Goal: Find specific fact: Find specific fact

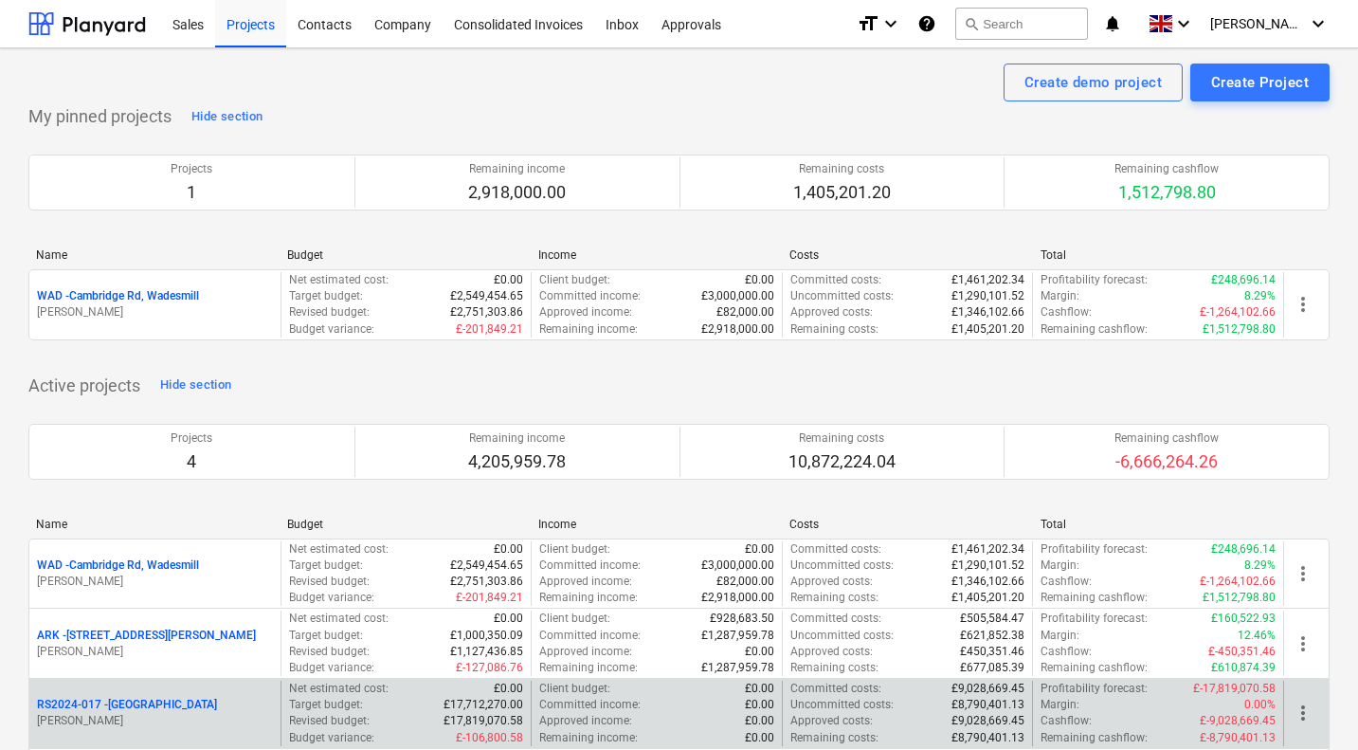
click at [151, 705] on p "RS2024-017 - [GEOGRAPHIC_DATA]" at bounding box center [127, 705] width 180 height 16
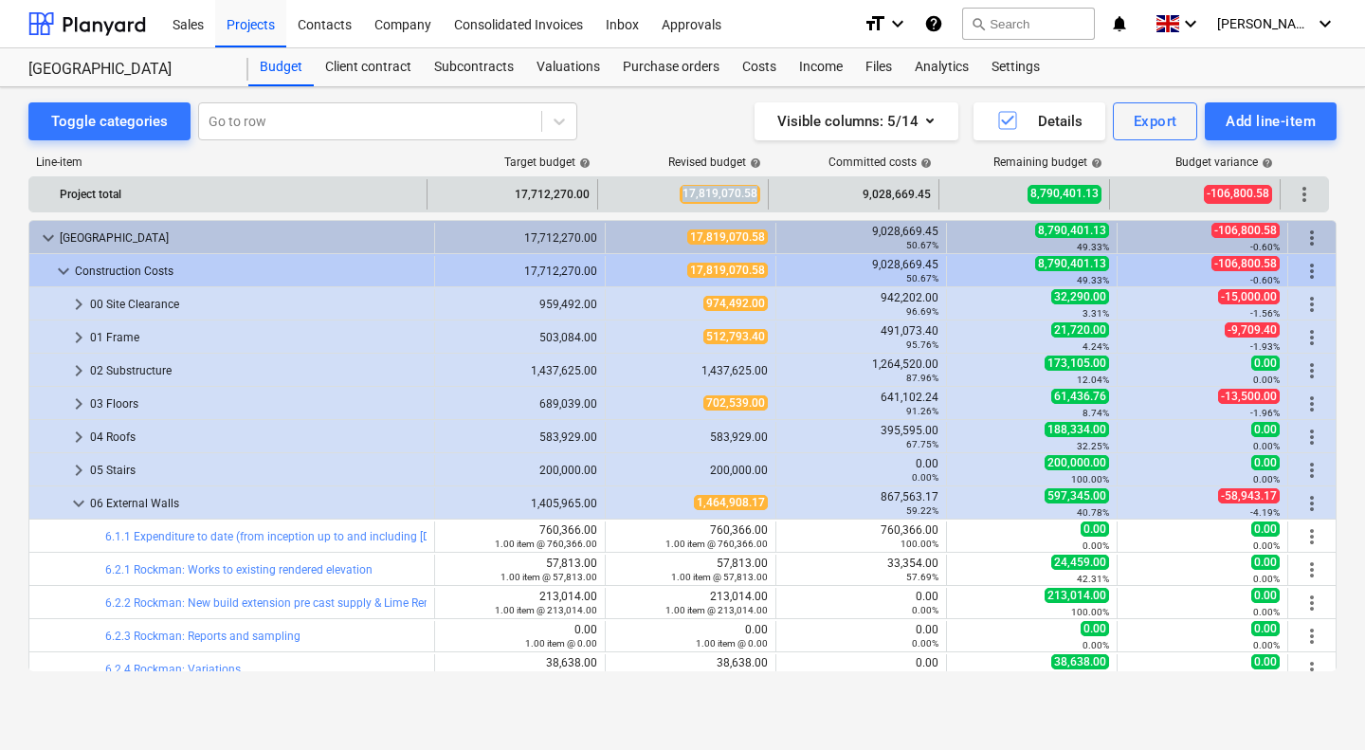
drag, startPoint x: 685, startPoint y: 194, endPoint x: 755, endPoint y: 190, distance: 69.4
click at [755, 190] on span "17,819,070.58" at bounding box center [720, 194] width 81 height 18
copy span "17,819,070.58"
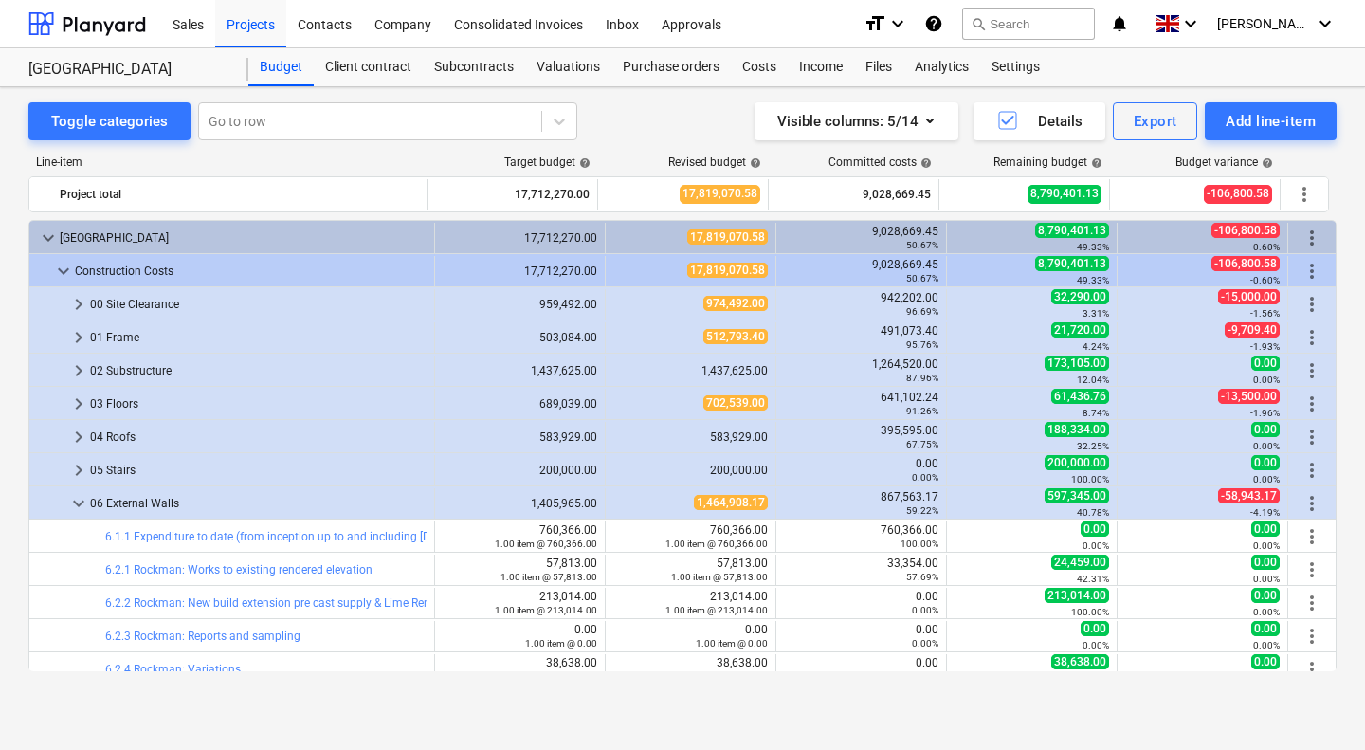
click at [793, 155] on div "Committed costs help" at bounding box center [855, 161] width 171 height 13
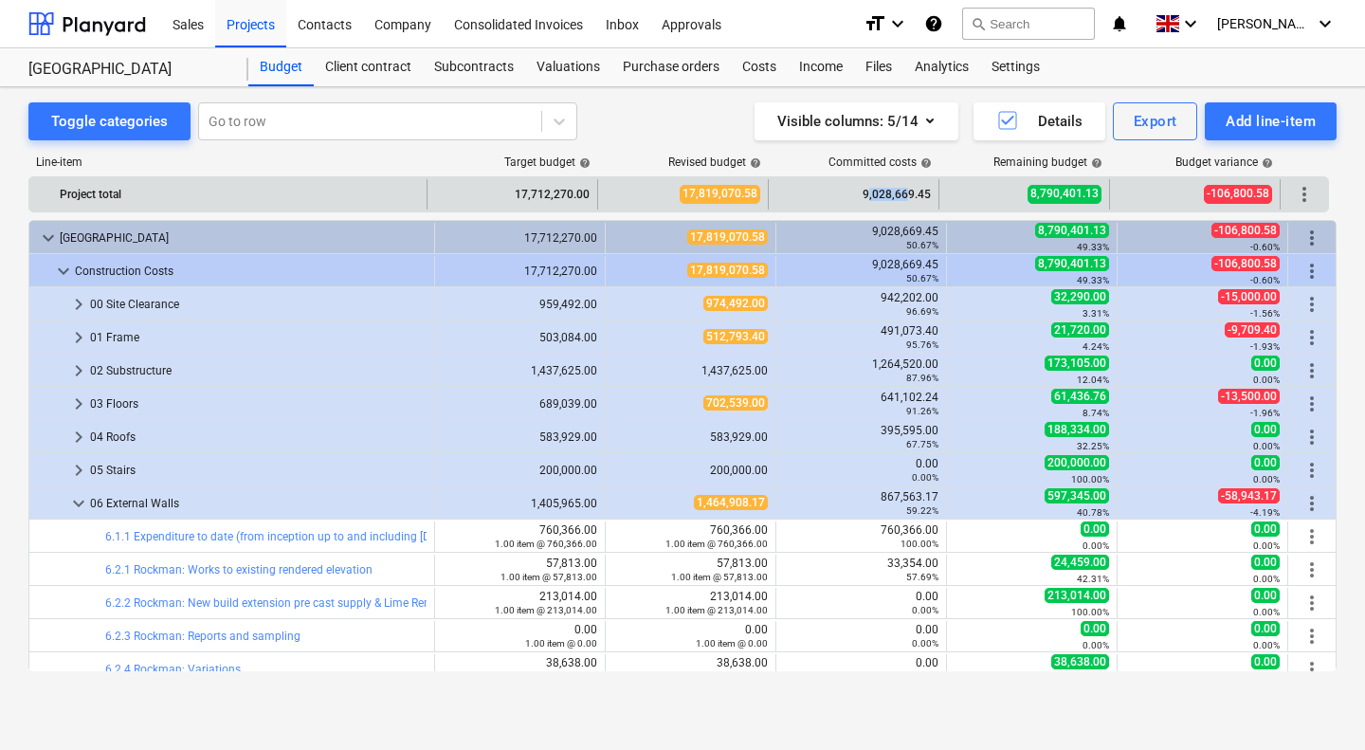
drag, startPoint x: 868, startPoint y: 192, endPoint x: 908, endPoint y: 195, distance: 39.9
click at [908, 195] on div "9,028,669.45" at bounding box center [853, 194] width 155 height 30
drag, startPoint x: 866, startPoint y: 192, endPoint x: 931, endPoint y: 190, distance: 64.5
click at [931, 190] on div "9,028,669.45" at bounding box center [854, 194] width 171 height 30
copy div "9,028,669.45"
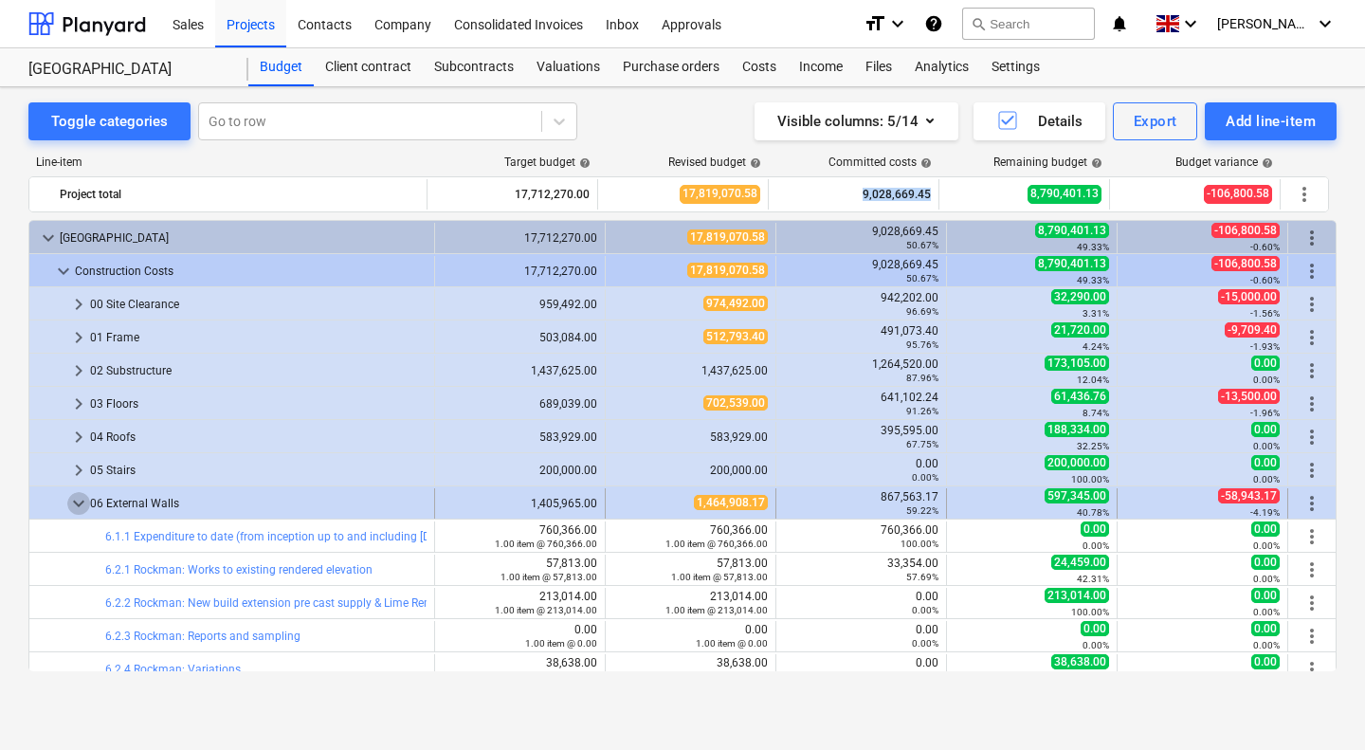
click at [80, 500] on span "keyboard_arrow_down" at bounding box center [78, 503] width 23 height 23
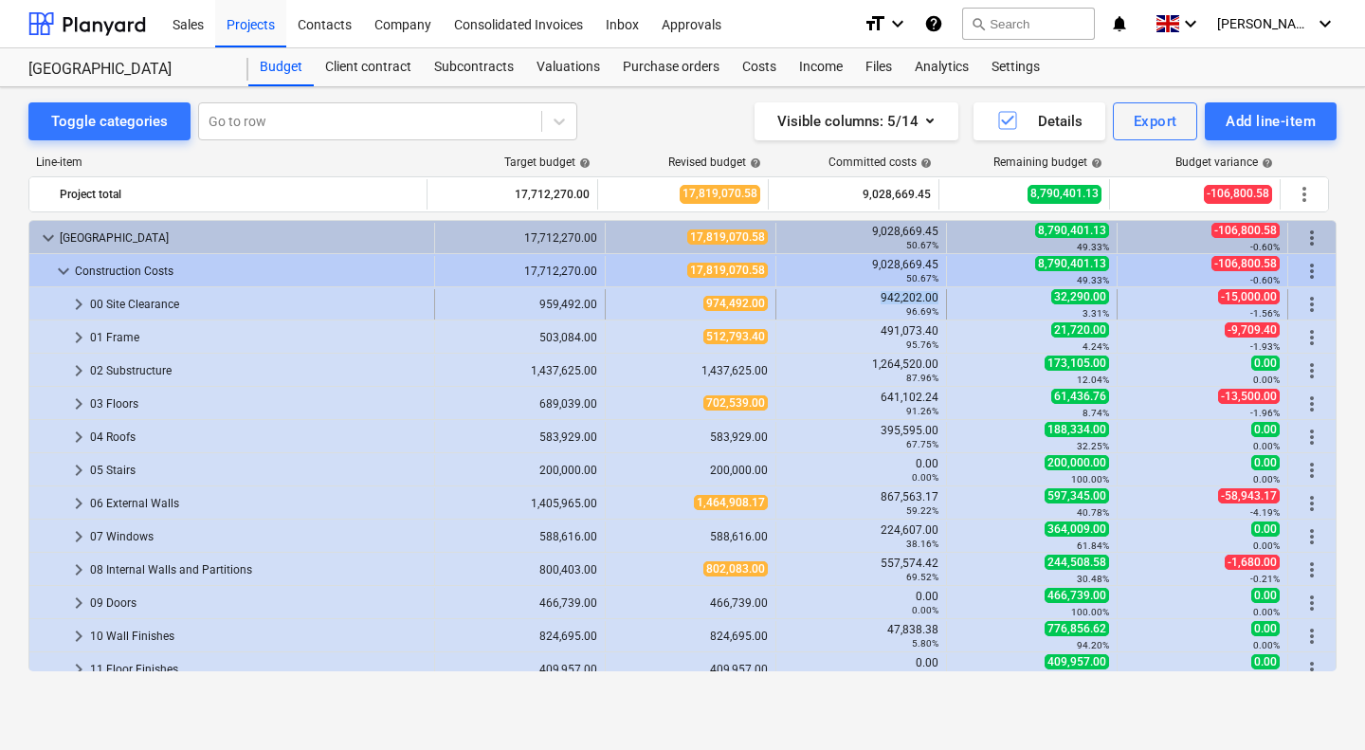
drag, startPoint x: 869, startPoint y: 300, endPoint x: 932, endPoint y: 300, distance: 62.6
click at [932, 300] on div "942,202.00 96.69%" at bounding box center [861, 304] width 171 height 30
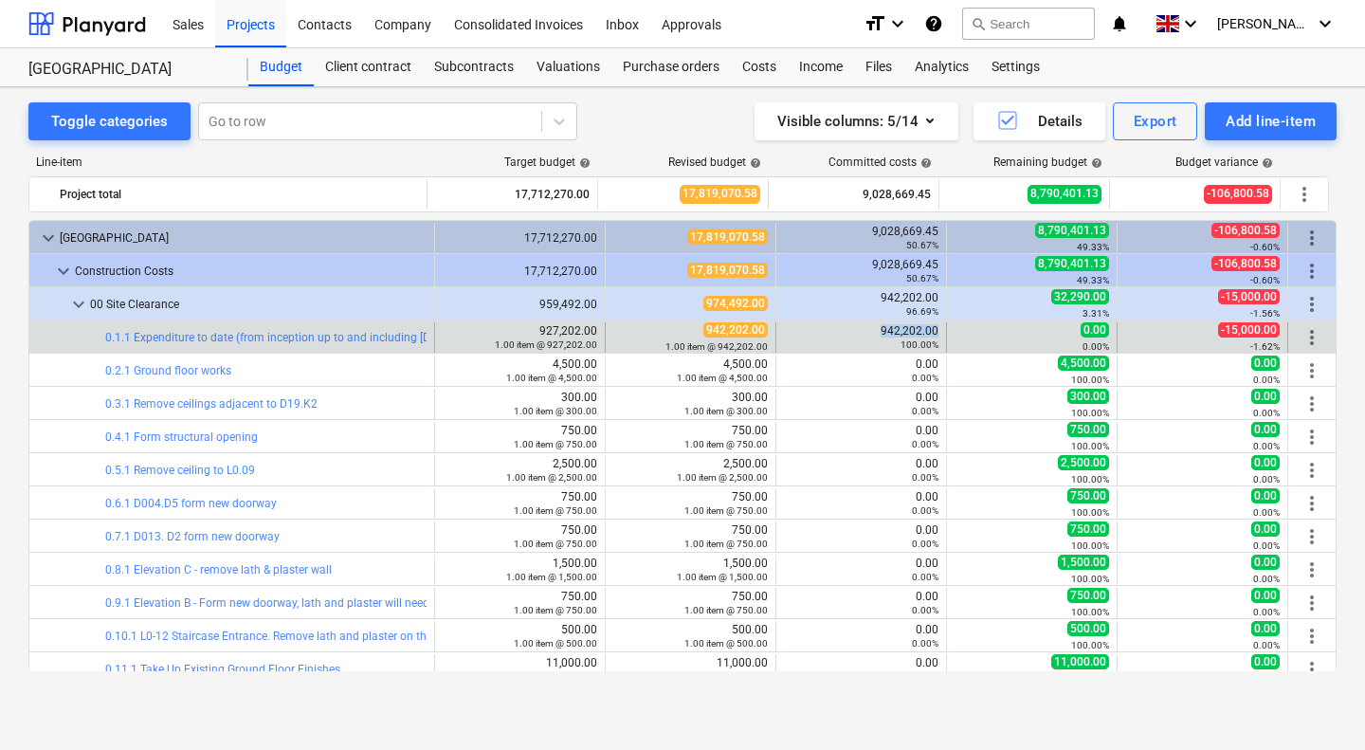
drag, startPoint x: 871, startPoint y: 332, endPoint x: 931, endPoint y: 334, distance: 59.7
click at [931, 334] on div "942,202.00 100.00%" at bounding box center [861, 337] width 155 height 27
copy div "942,202.00"
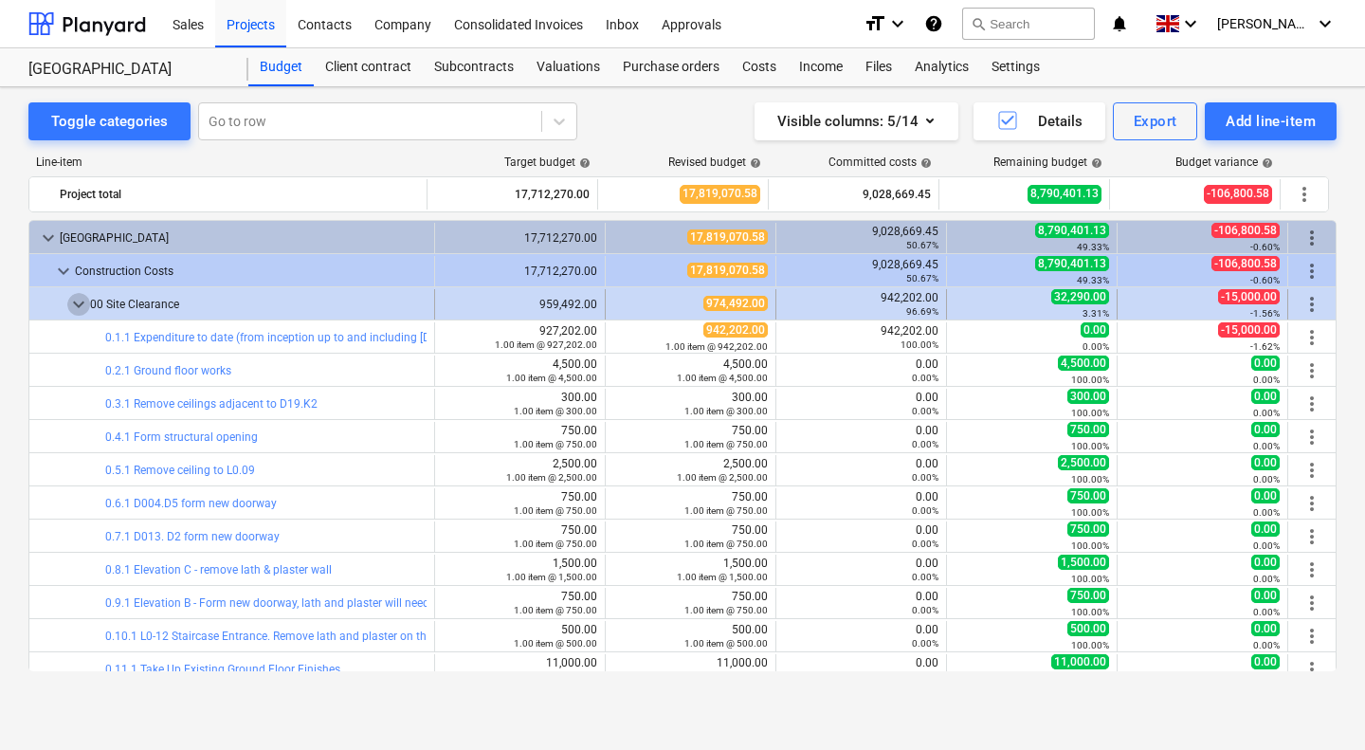
click at [75, 300] on span "keyboard_arrow_down" at bounding box center [78, 304] width 23 height 23
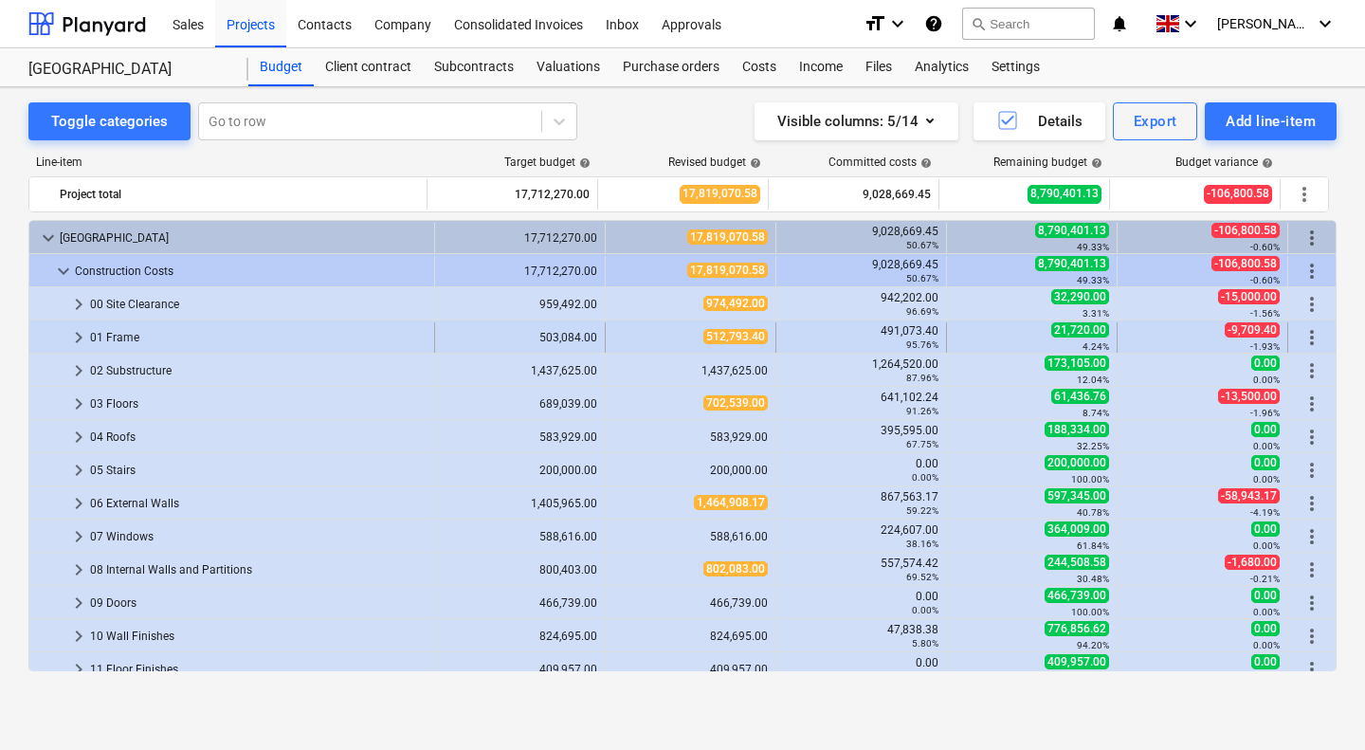
click at [76, 341] on span "keyboard_arrow_right" at bounding box center [78, 337] width 23 height 23
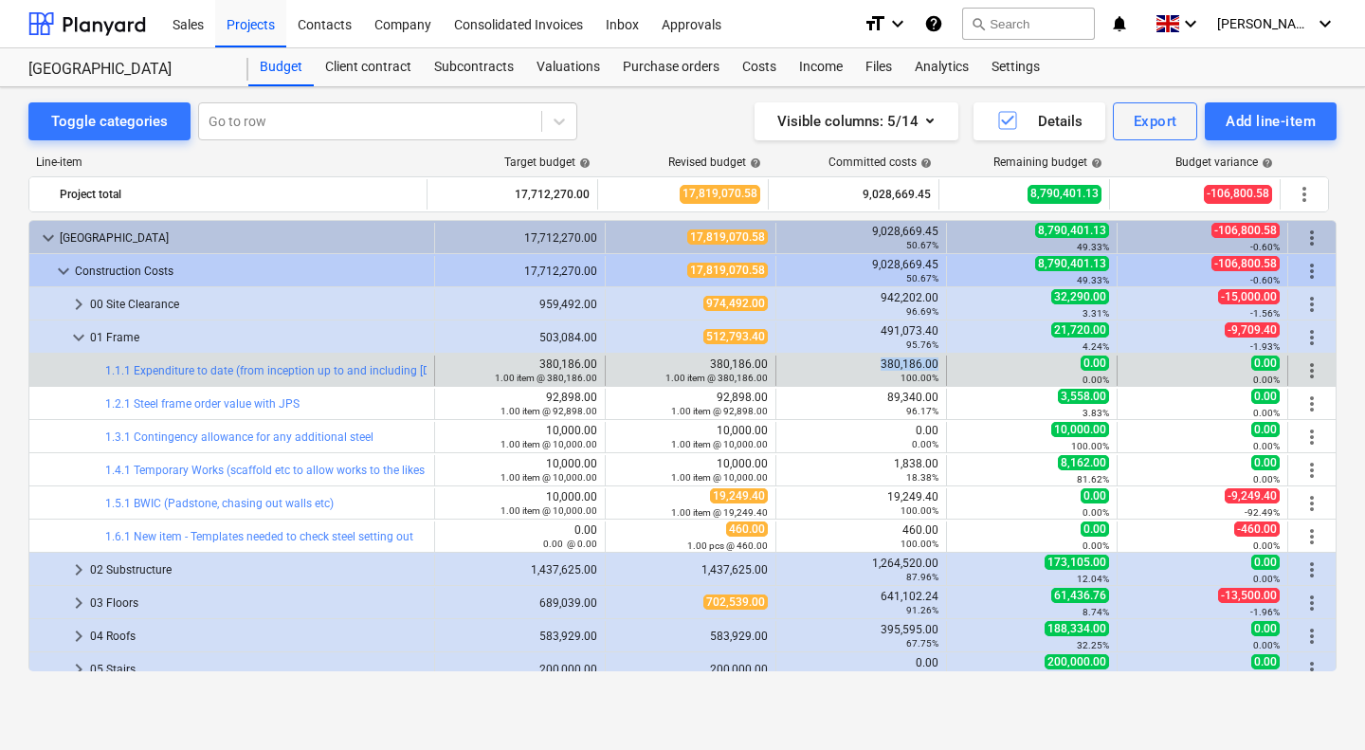
drag, startPoint x: 878, startPoint y: 362, endPoint x: 938, endPoint y: 368, distance: 60.9
click at [938, 368] on div "380,186.00 100.00%" at bounding box center [861, 370] width 171 height 30
copy div "380,186.00"
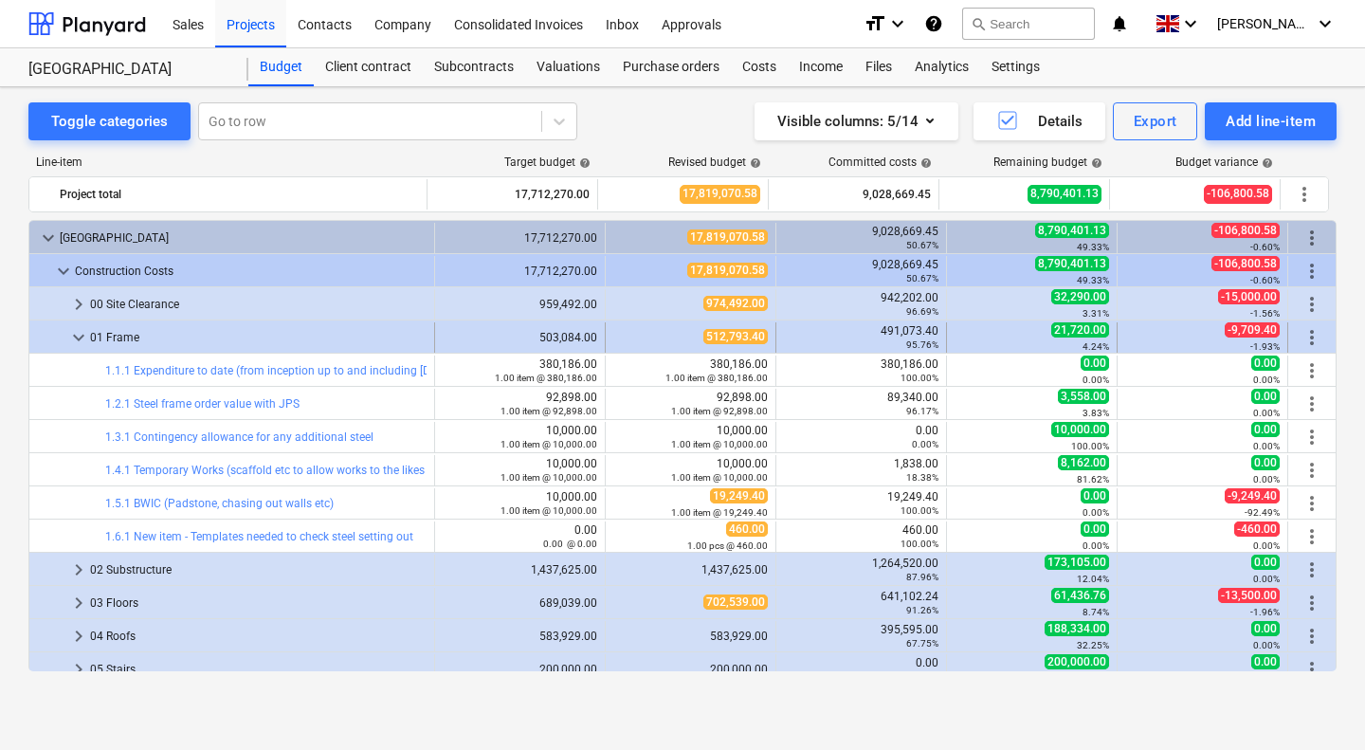
click at [81, 336] on span "keyboard_arrow_down" at bounding box center [78, 337] width 23 height 23
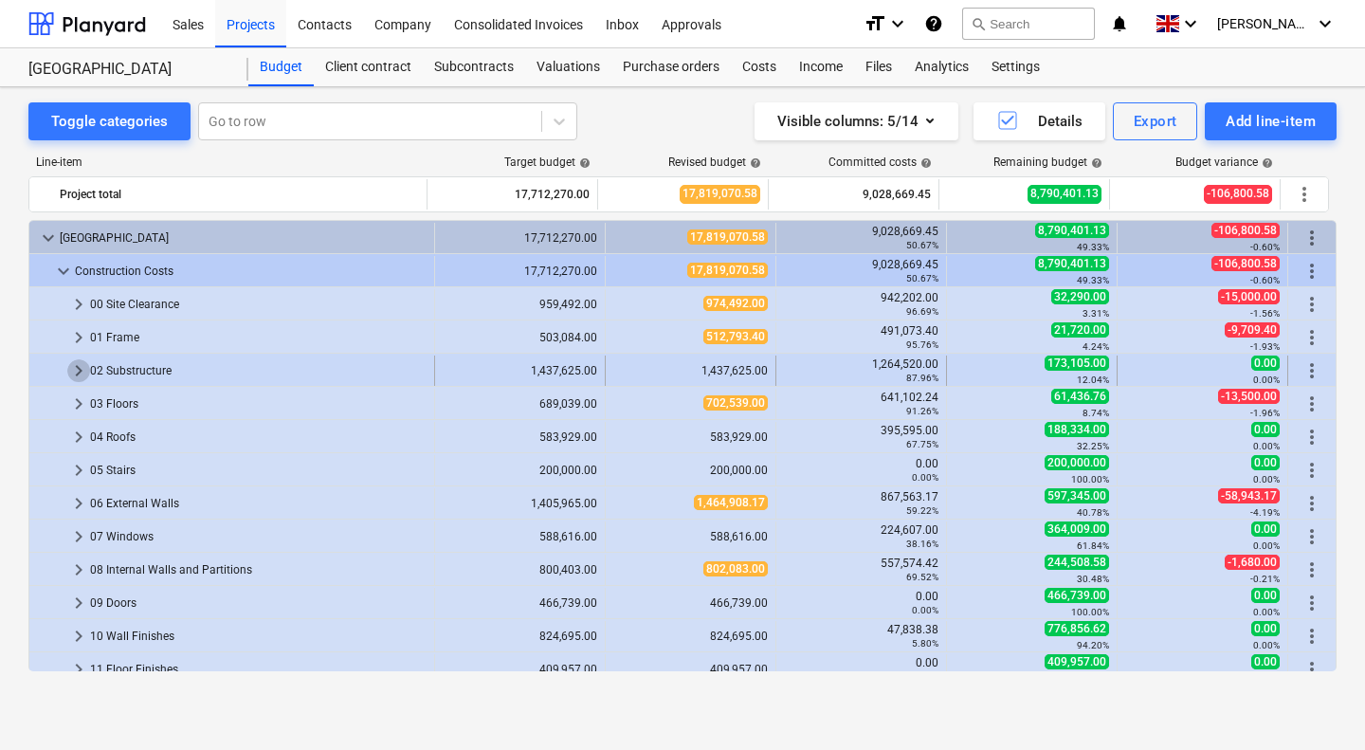
click at [75, 373] on span "keyboard_arrow_right" at bounding box center [78, 370] width 23 height 23
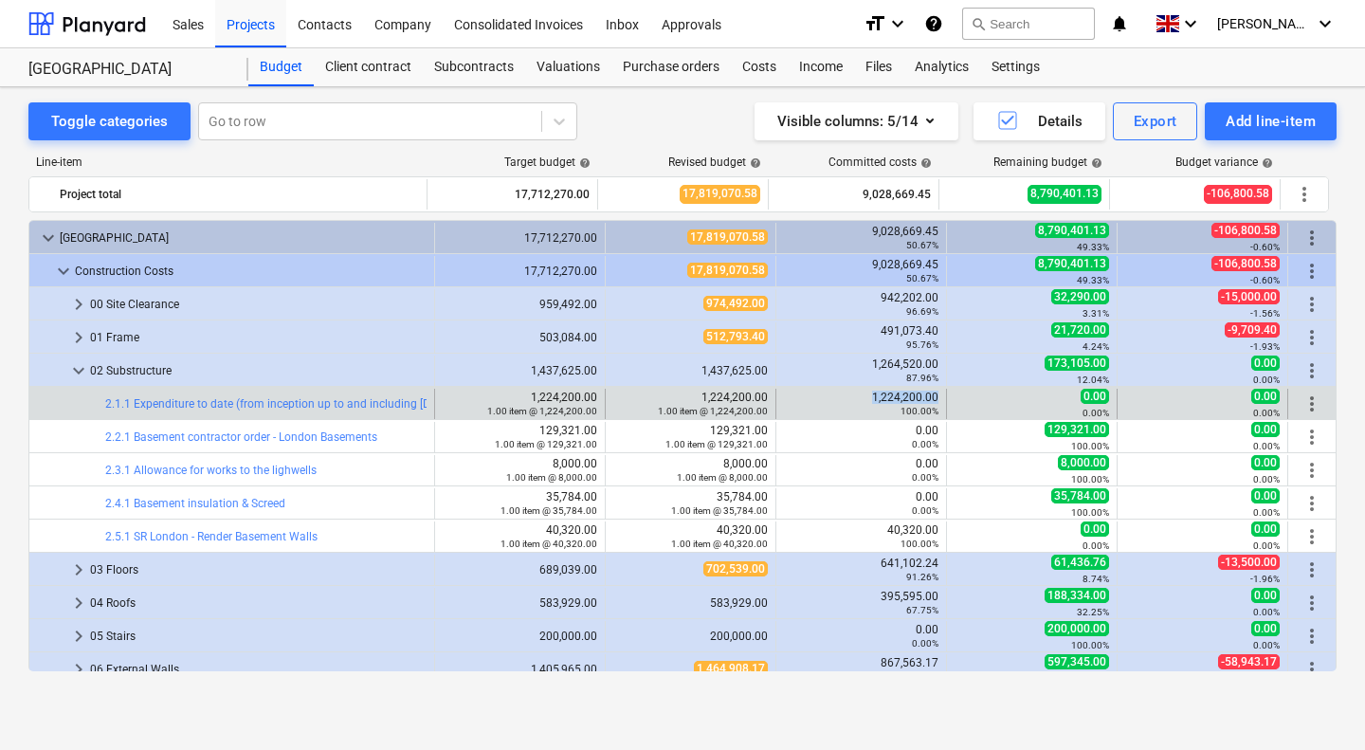
drag, startPoint x: 863, startPoint y: 397, endPoint x: 931, endPoint y: 396, distance: 68.3
click at [931, 396] on div "1,224,200.00 100.00%" at bounding box center [861, 404] width 155 height 27
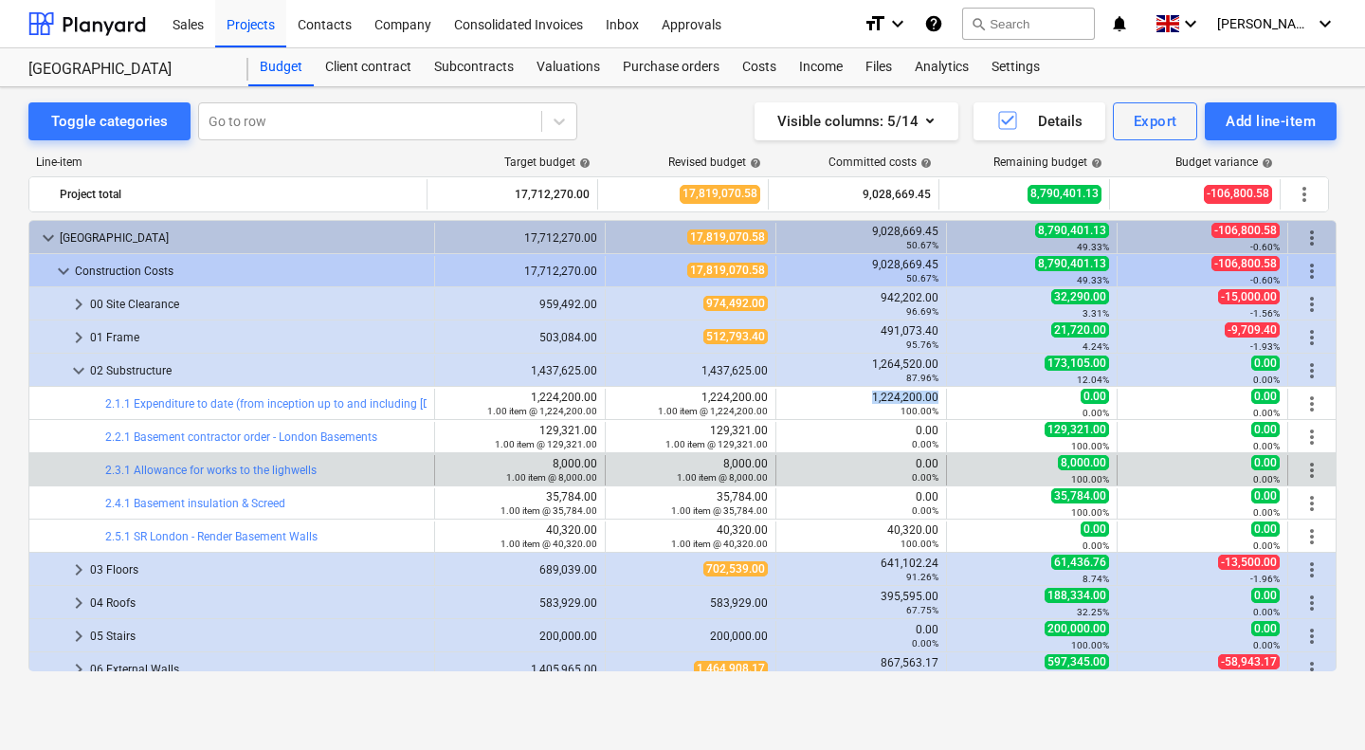
copy div "1,224,200.00"
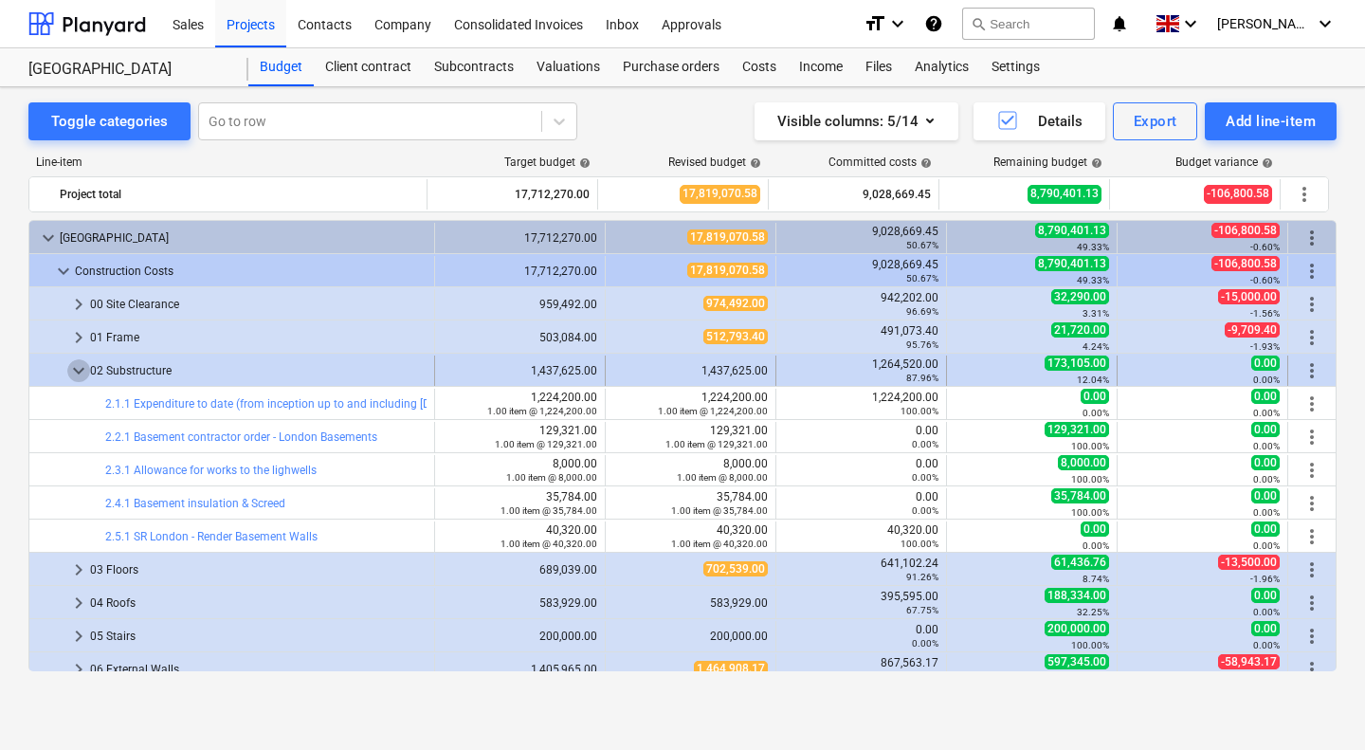
click at [75, 373] on span "keyboard_arrow_down" at bounding box center [78, 370] width 23 height 23
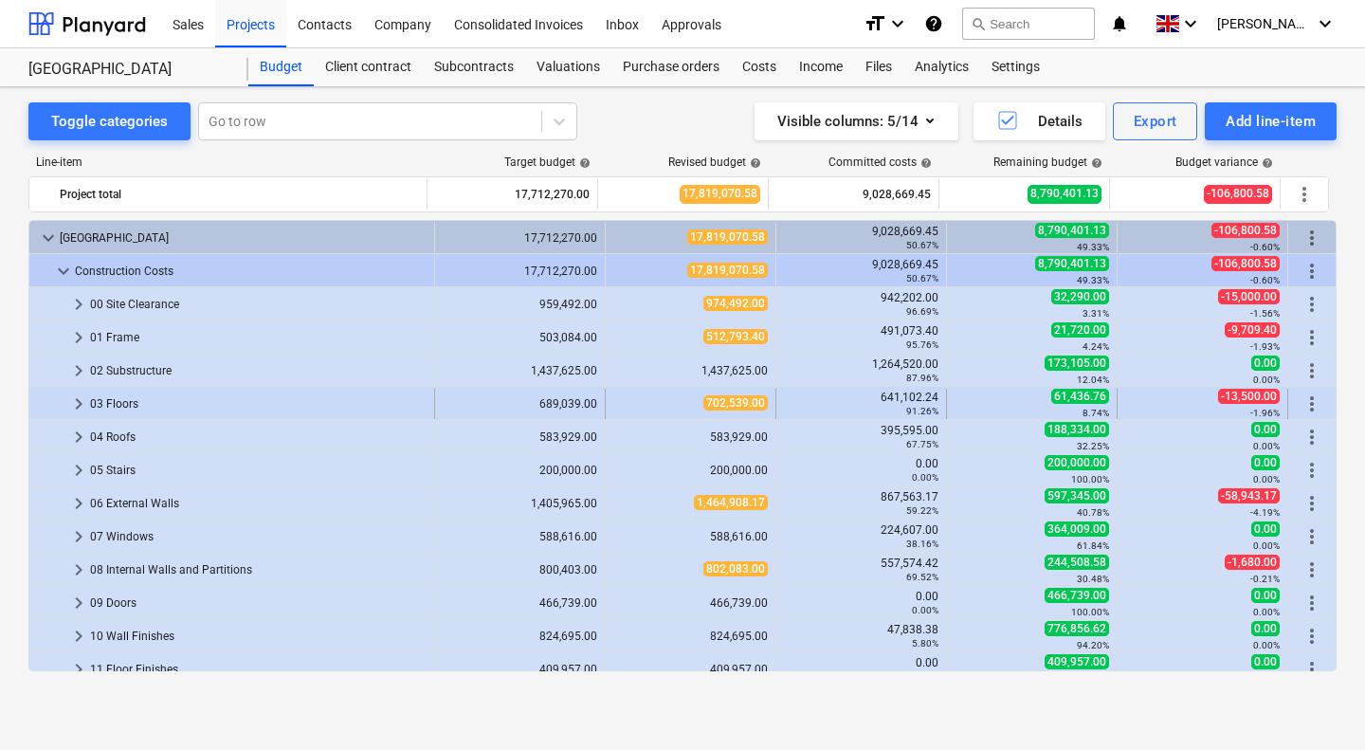
click at [75, 405] on span "keyboard_arrow_right" at bounding box center [78, 403] width 23 height 23
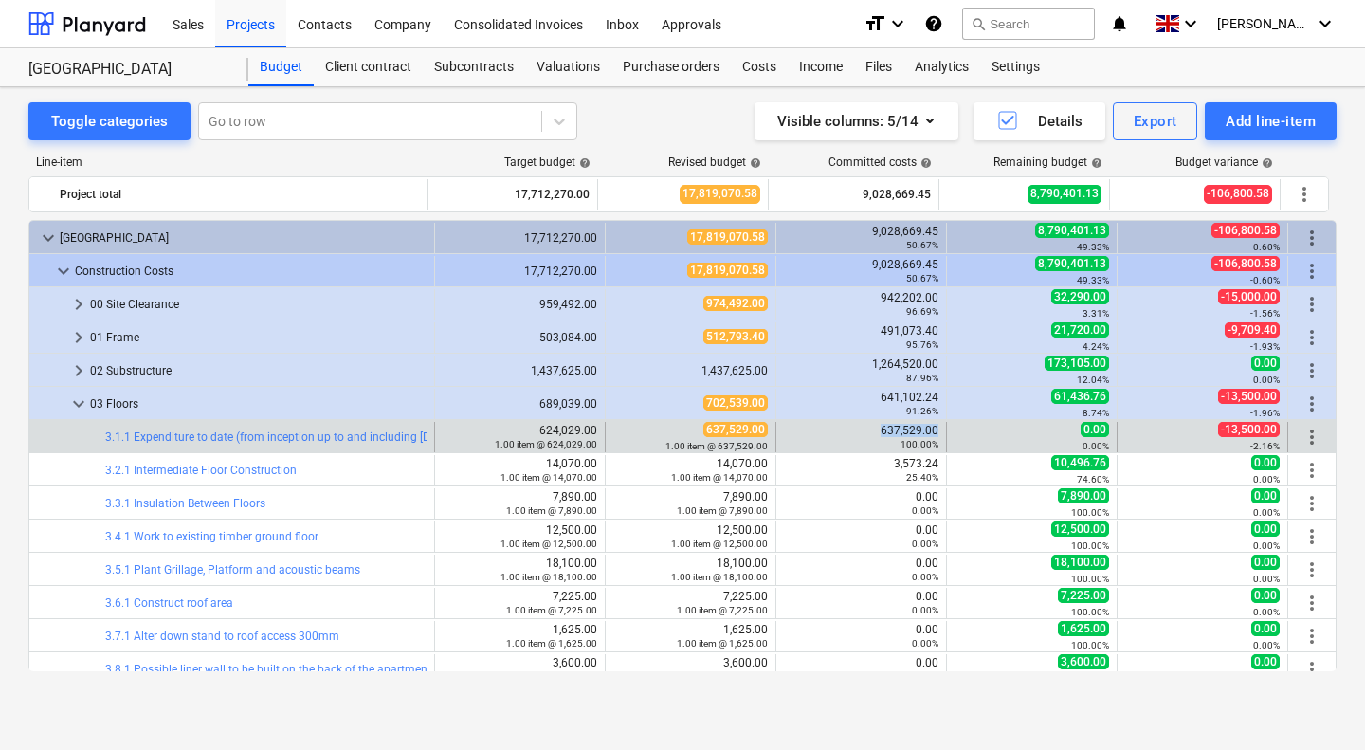
drag, startPoint x: 878, startPoint y: 429, endPoint x: 931, endPoint y: 431, distance: 53.1
click at [931, 431] on div "637,529.00 100.00%" at bounding box center [861, 437] width 155 height 27
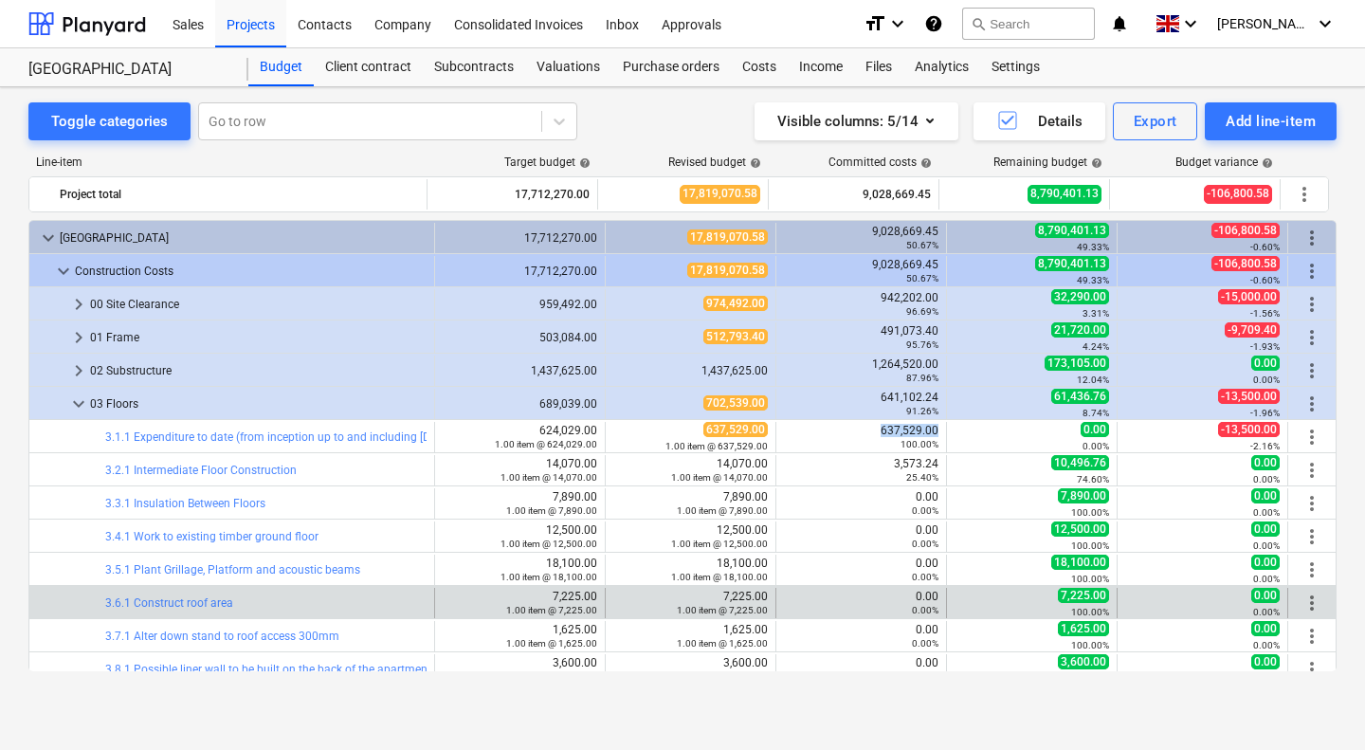
copy div "637,529.00"
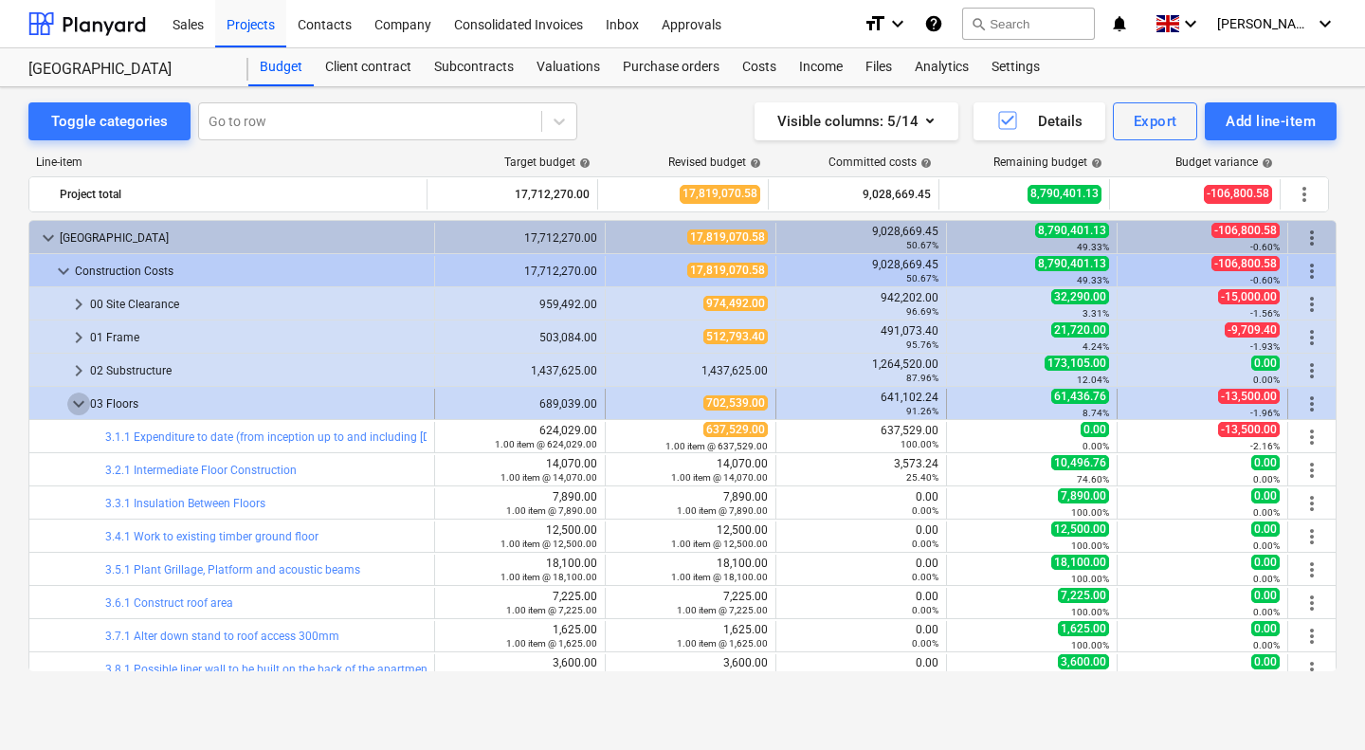
click at [79, 403] on span "keyboard_arrow_down" at bounding box center [78, 403] width 23 height 23
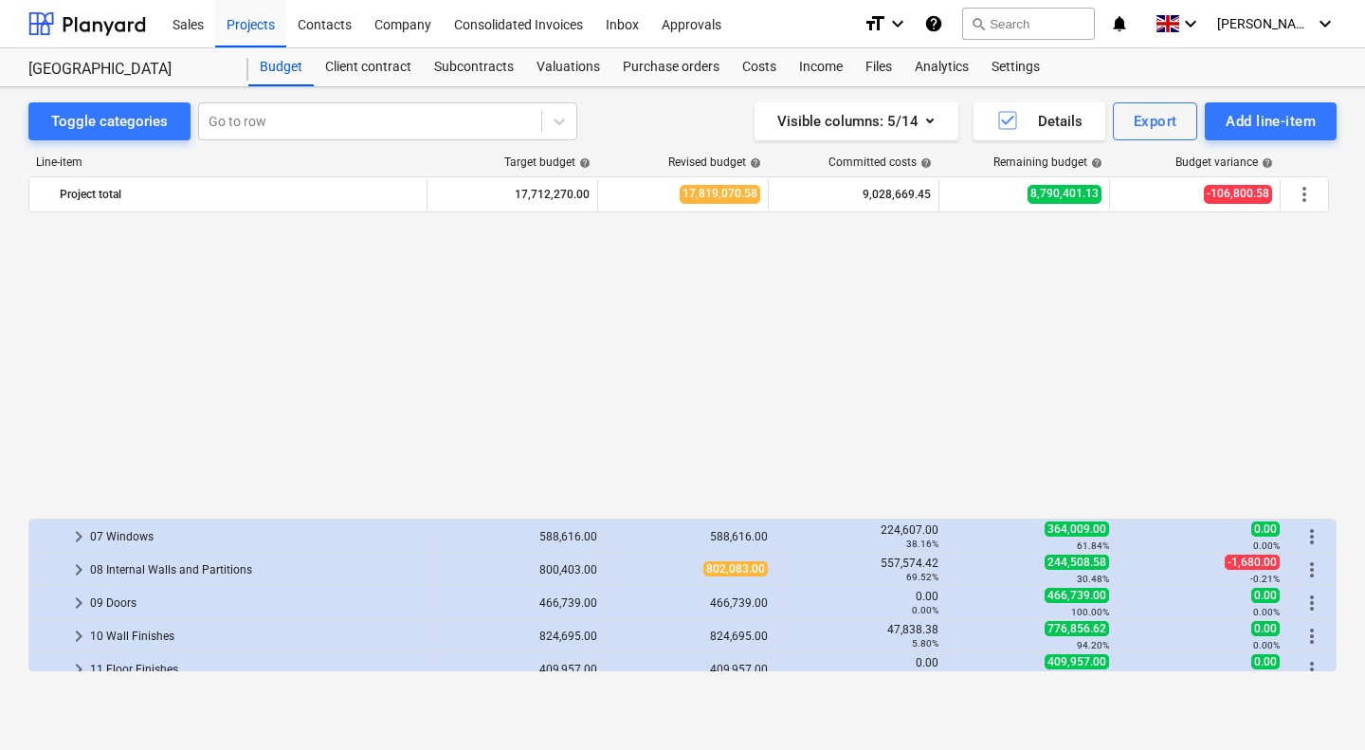
scroll to position [345, 0]
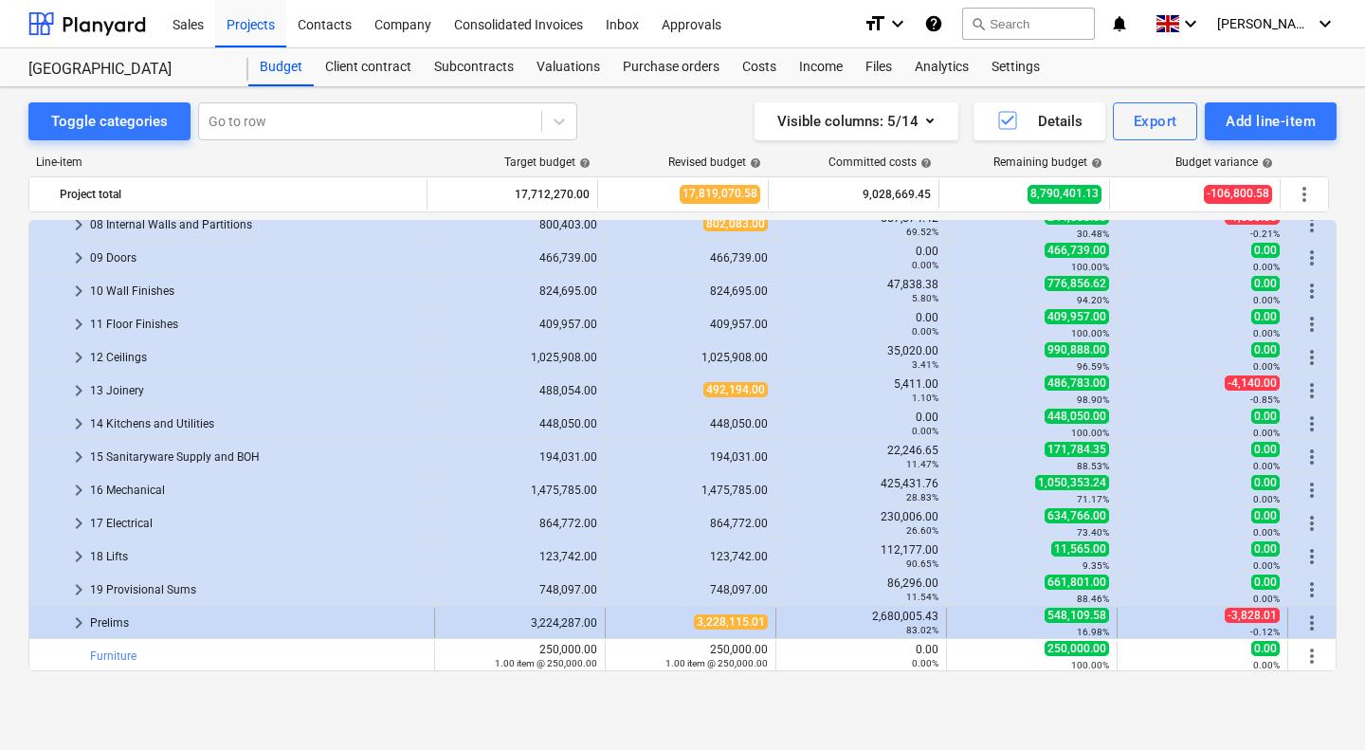
click at [77, 625] on span "keyboard_arrow_right" at bounding box center [78, 622] width 23 height 23
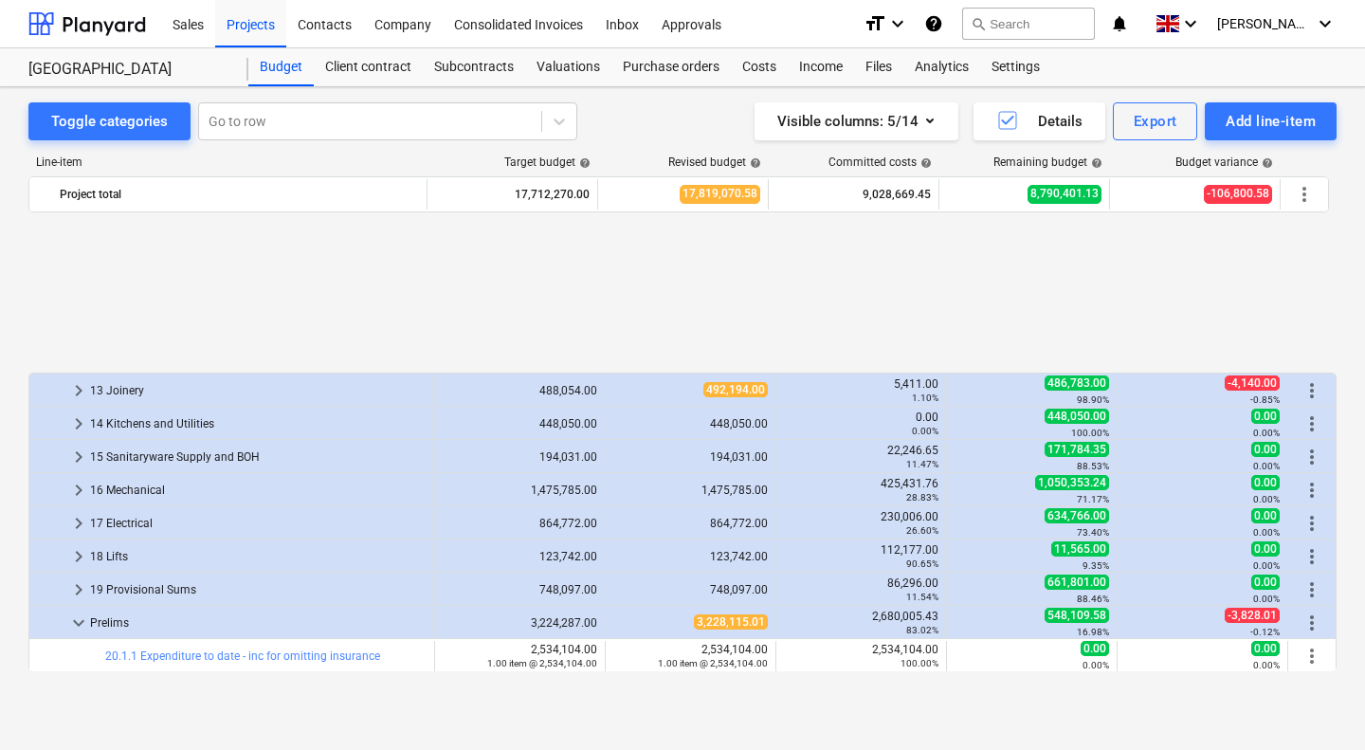
scroll to position [552, 0]
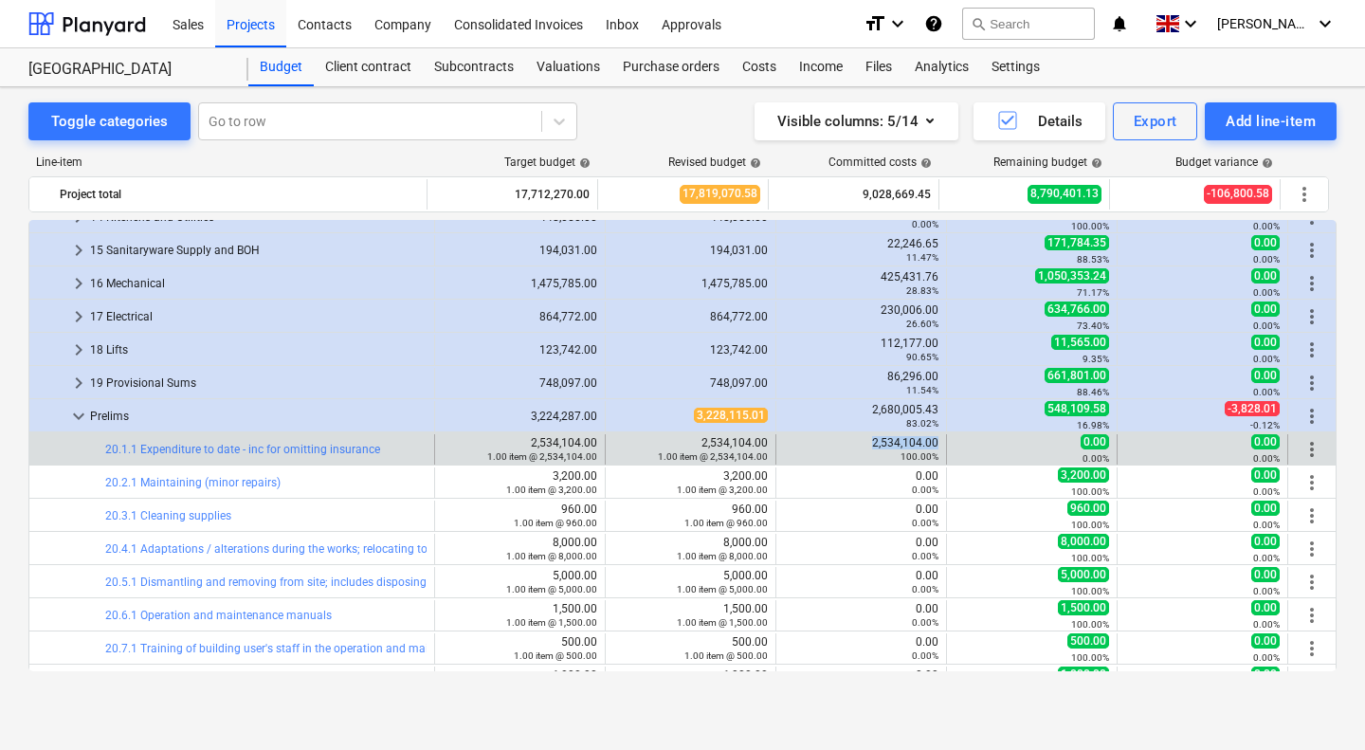
drag, startPoint x: 866, startPoint y: 443, endPoint x: 929, endPoint y: 437, distance: 62.8
click at [929, 437] on div "2,534,104.00 100.00%" at bounding box center [861, 449] width 155 height 27
copy div "2,534,104.00"
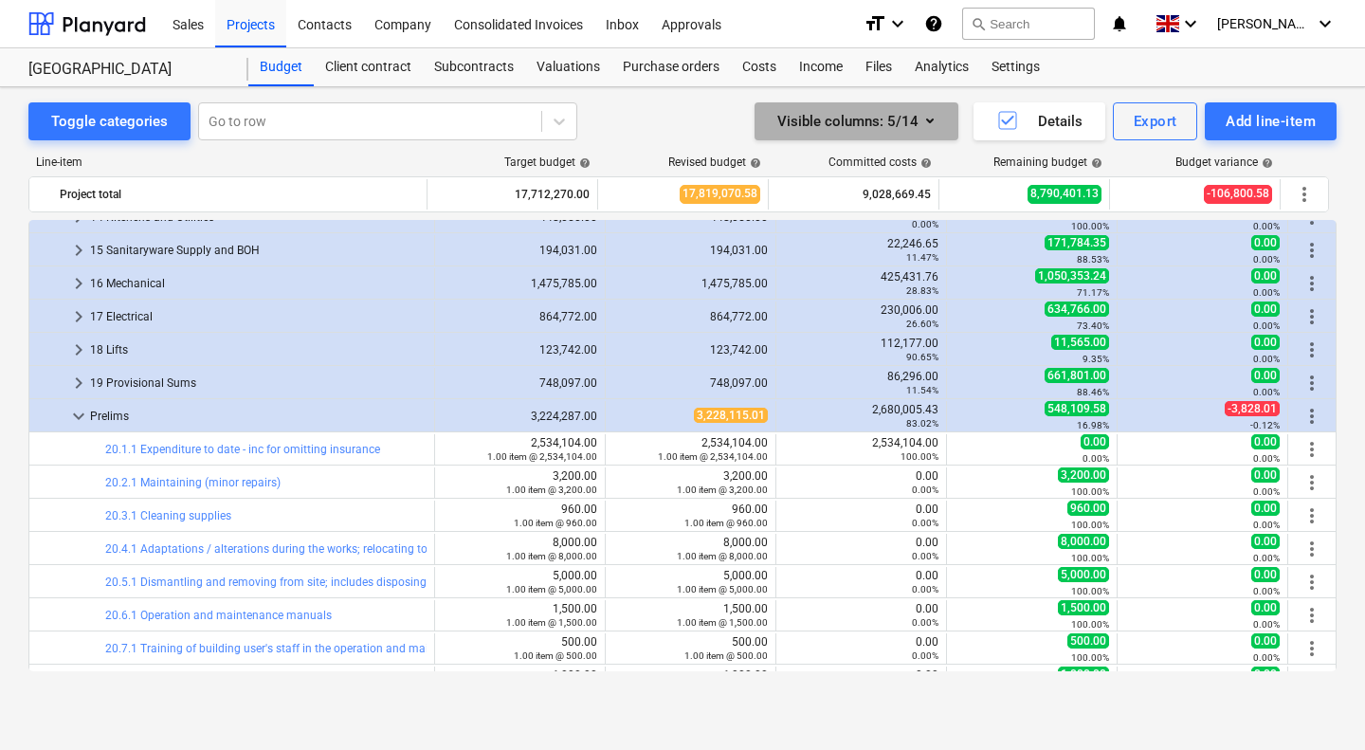
click at [936, 119] on icon "button" at bounding box center [929, 120] width 23 height 23
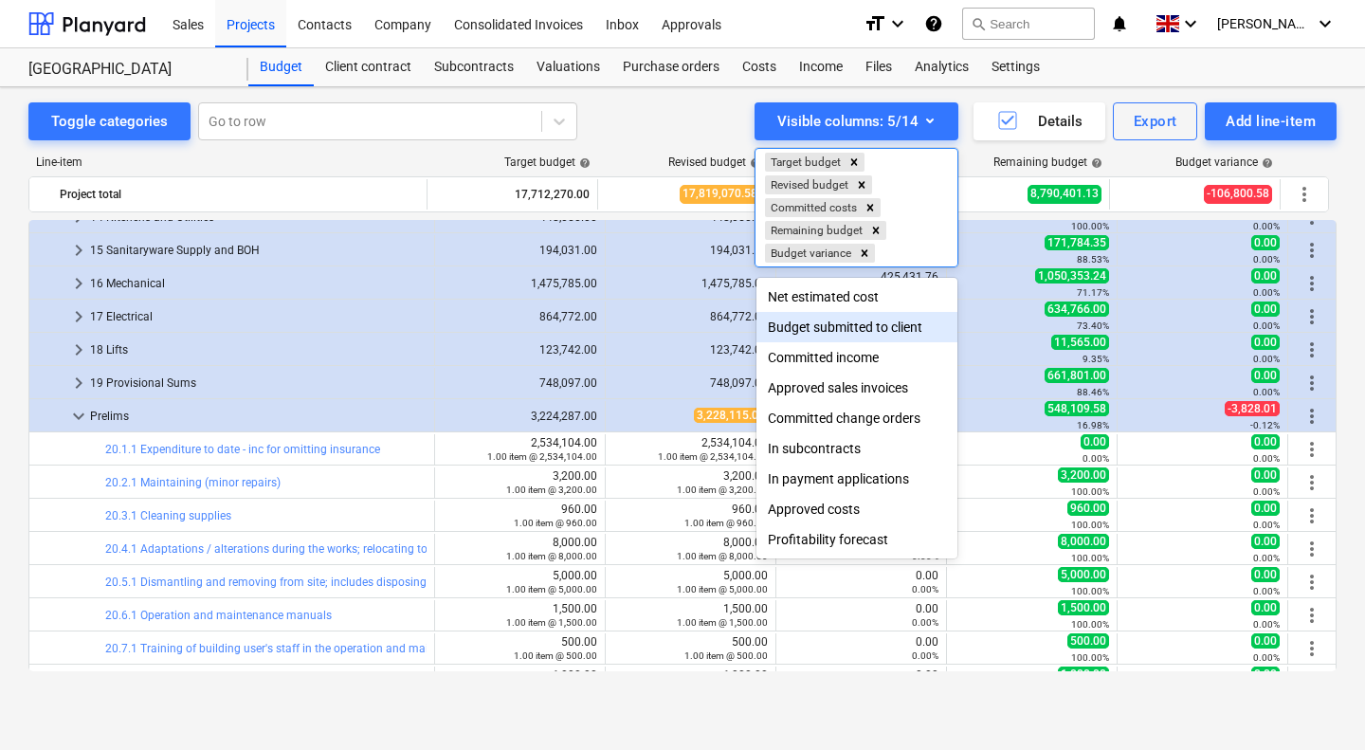
click at [875, 325] on div "Budget submitted to client" at bounding box center [856, 327] width 201 height 30
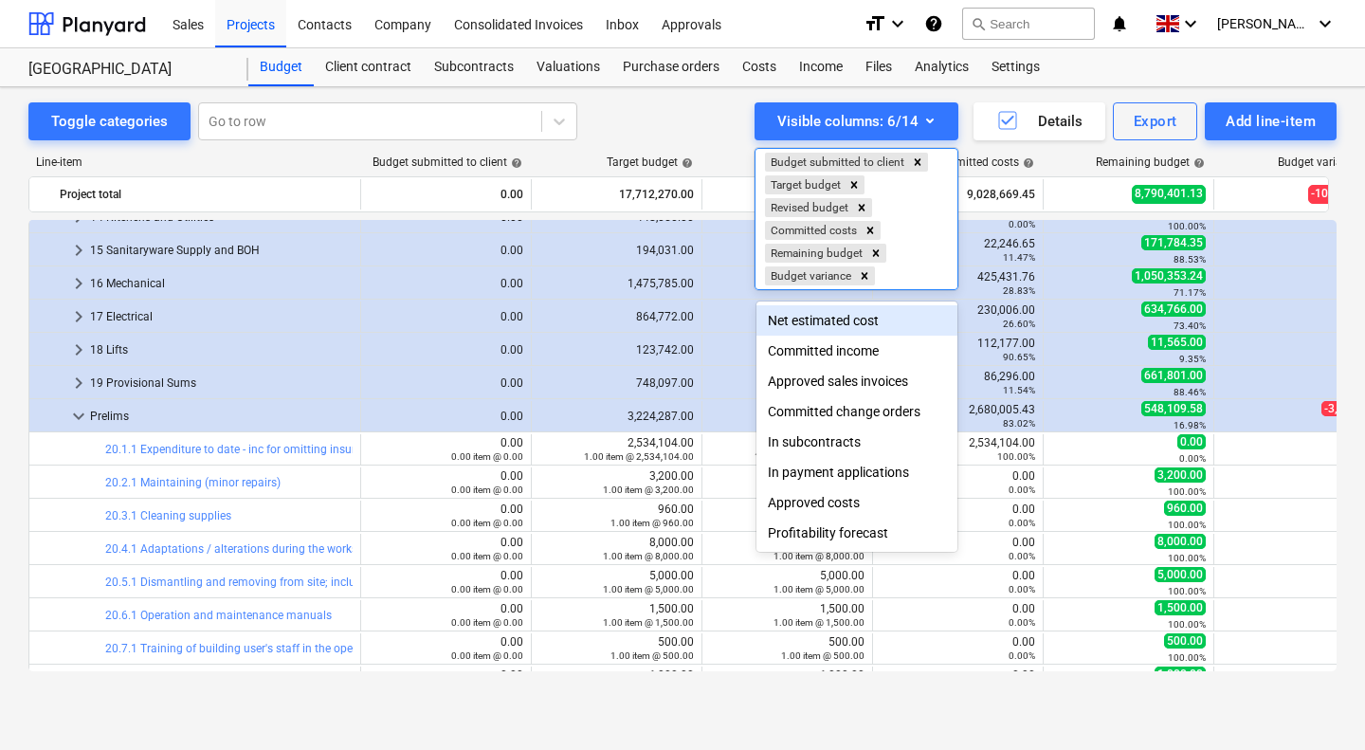
click at [630, 131] on div at bounding box center [682, 375] width 1365 height 750
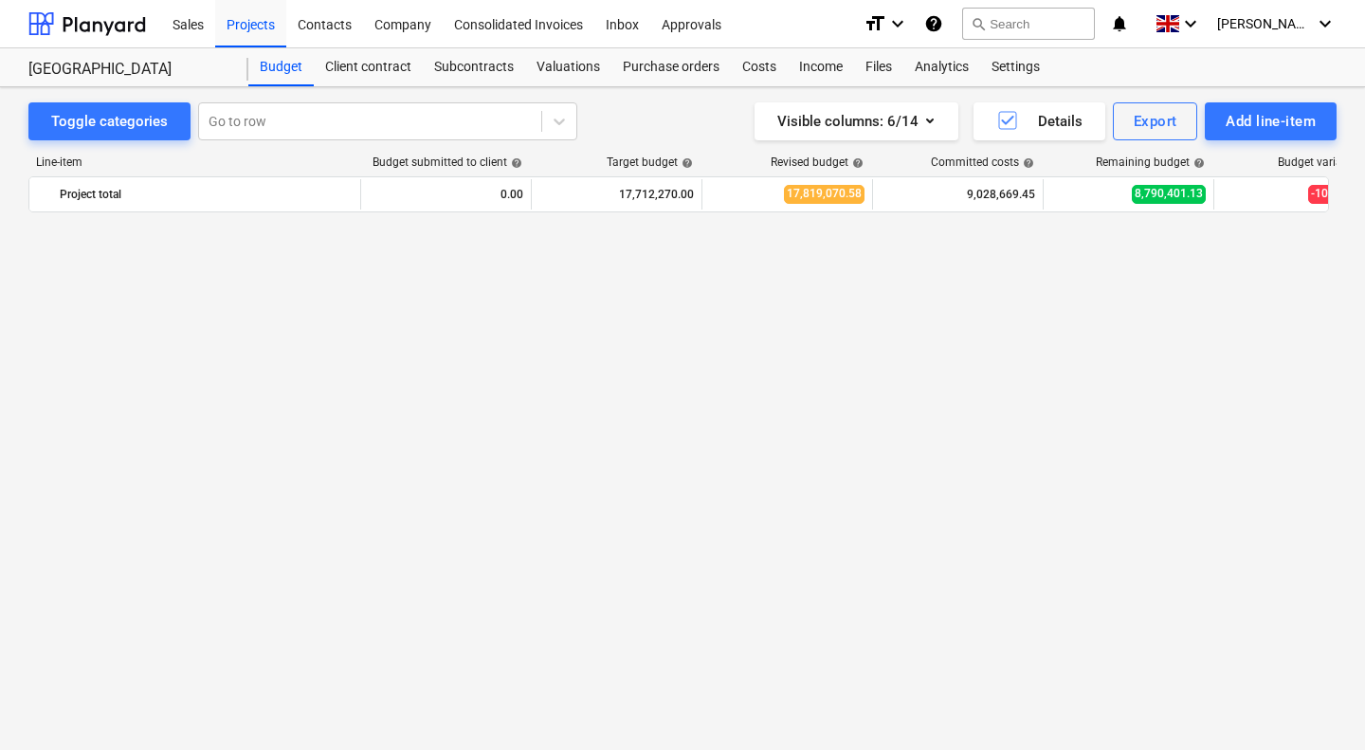
scroll to position [0, 0]
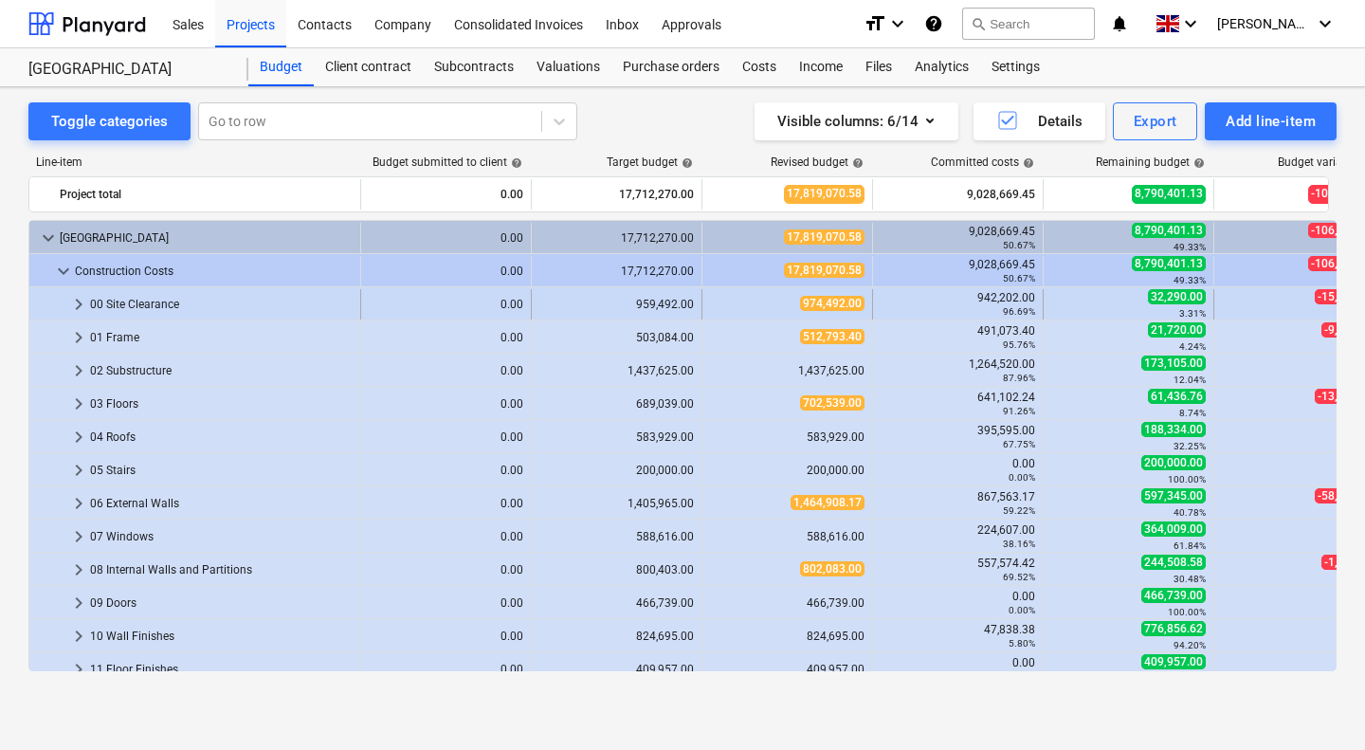
click at [390, 303] on div "0.00" at bounding box center [446, 304] width 155 height 13
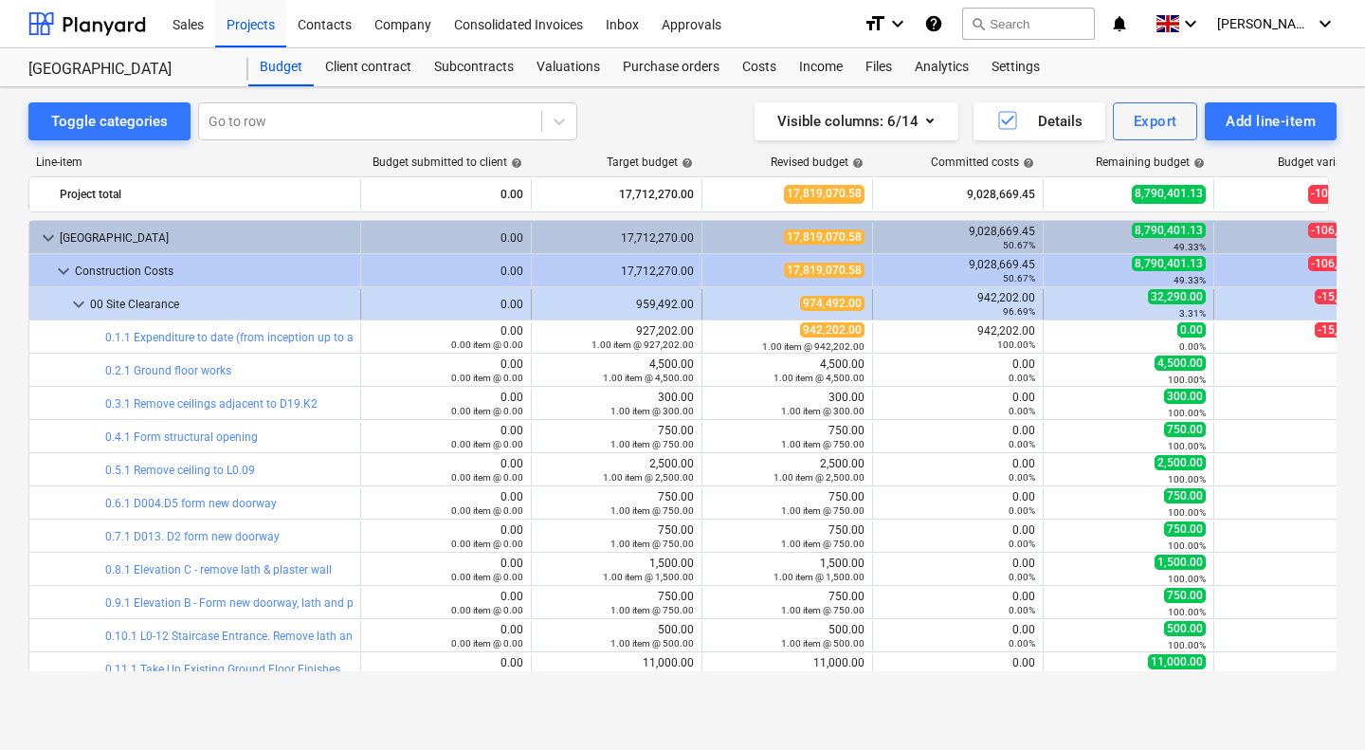
click at [76, 307] on span "keyboard_arrow_down" at bounding box center [78, 304] width 23 height 23
